Goal: Information Seeking & Learning: Learn about a topic

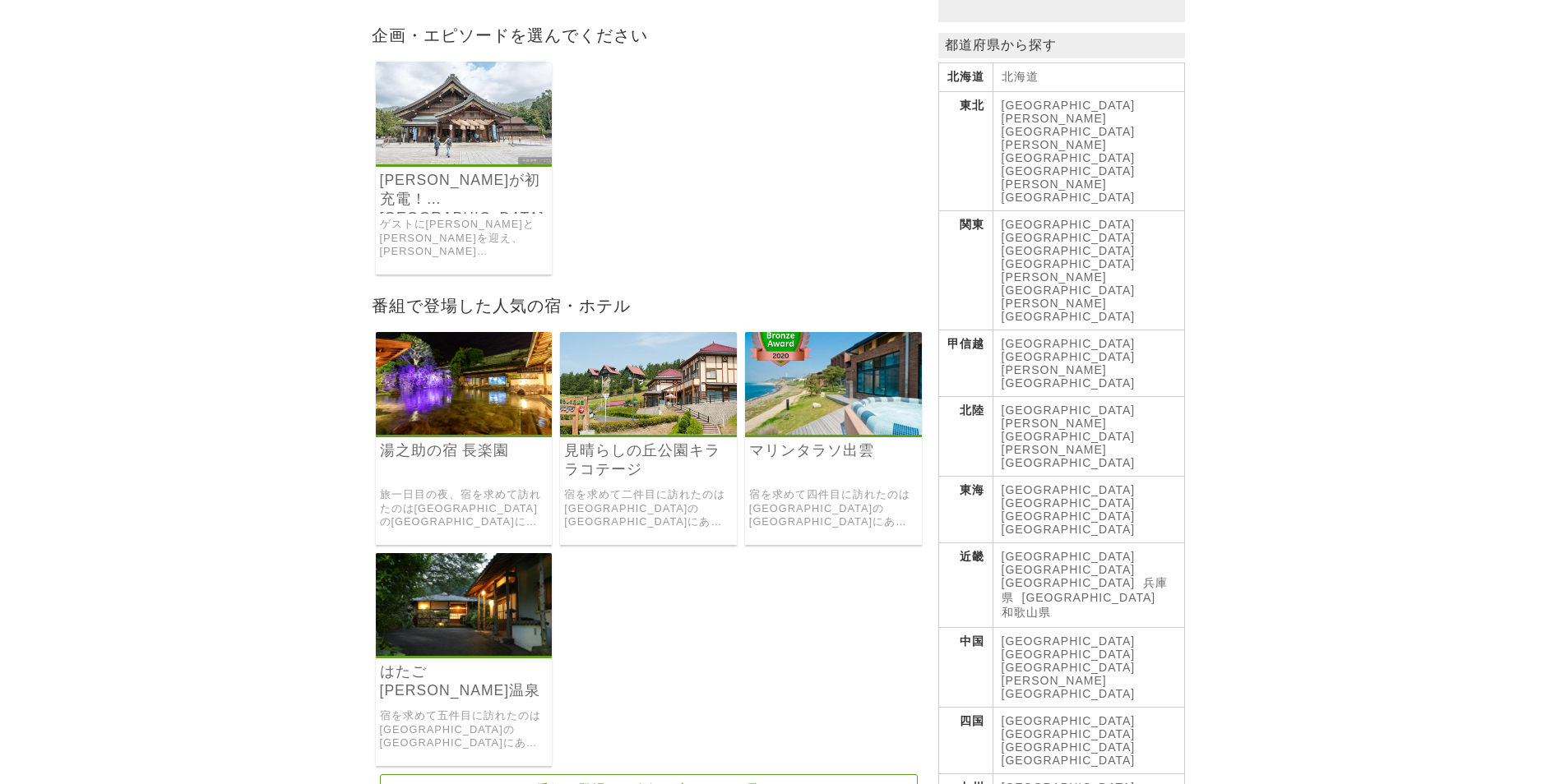
scroll to position [329, 0]
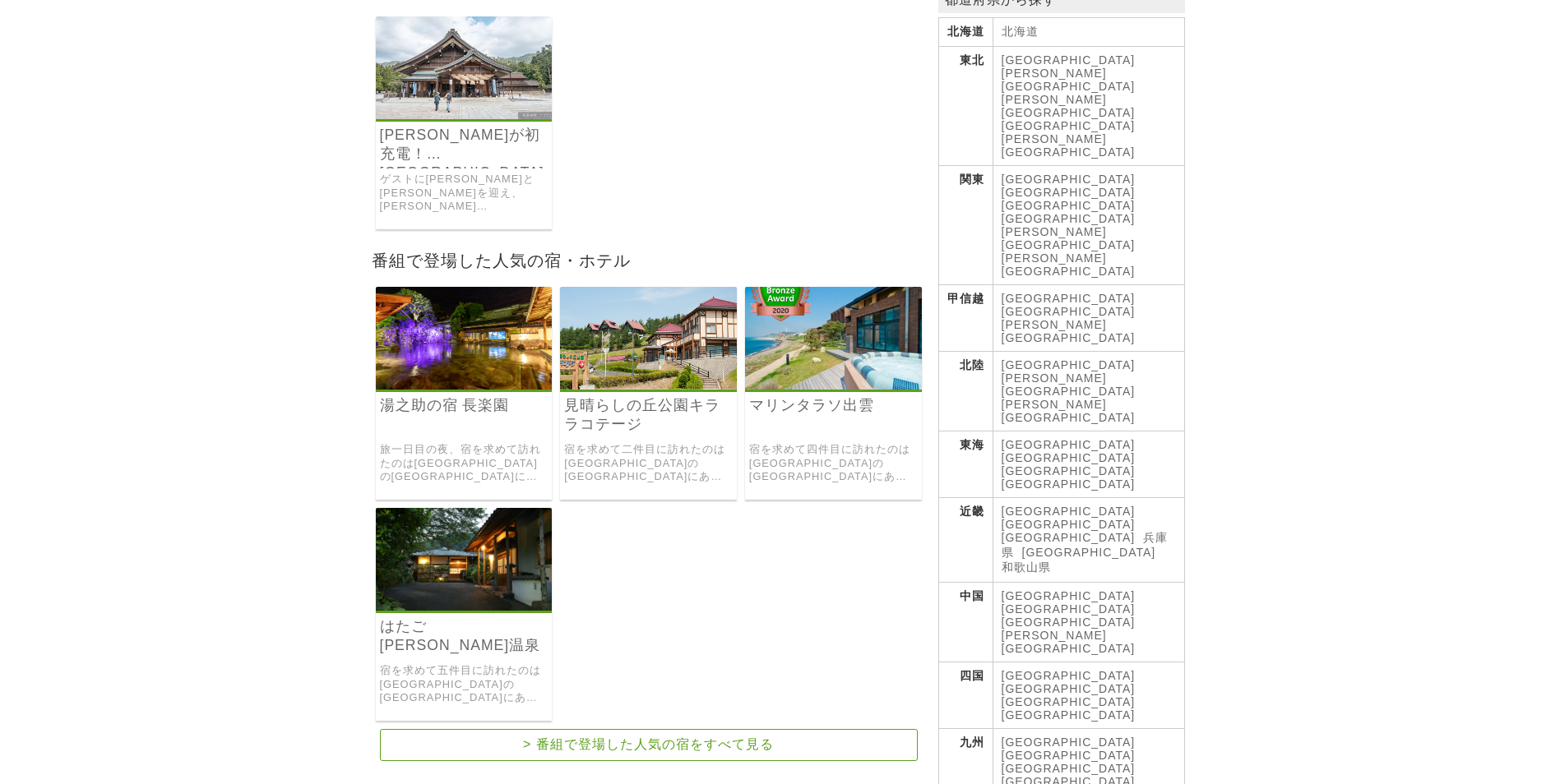
click at [643, 443] on link "宿を求めて二件目に訪れたのは[GEOGRAPHIC_DATA]の[GEOGRAPHIC_DATA]にある「見晴らしの丘公園キララコテージ」でした。 部屋からは…" at bounding box center [649, 463] width 169 height 41
click at [847, 443] on link "宿を求めて四件目に訪れたのは[GEOGRAPHIC_DATA]の[GEOGRAPHIC_DATA]にある「マリンタラソ出雲」でした。 オーシャンビューの客室か…" at bounding box center [833, 463] width 169 height 41
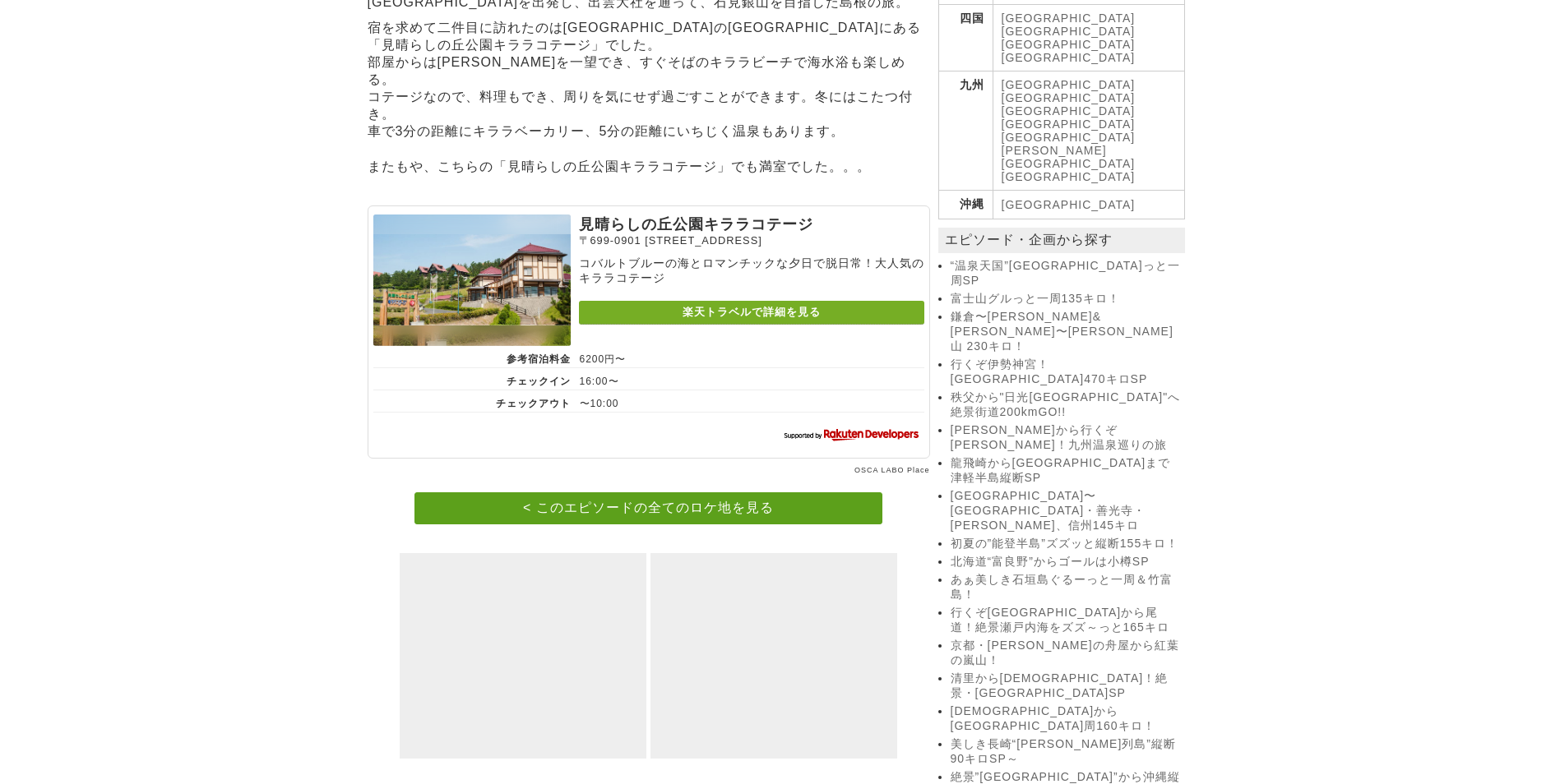
scroll to position [658, 0]
